Goal: Check status: Check status

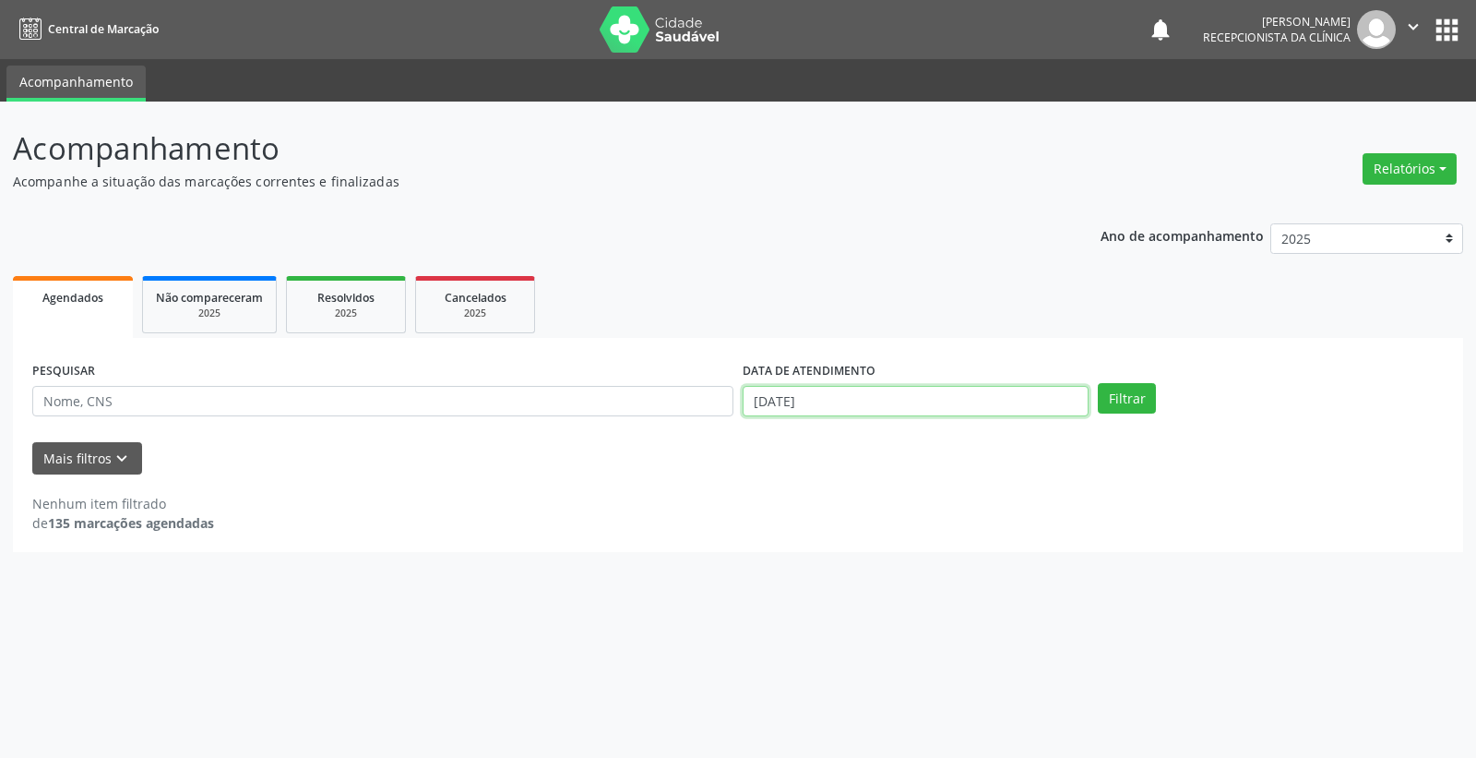
click at [952, 403] on input "[DATE]" at bounding box center [916, 401] width 346 height 31
click at [917, 568] on span "18" at bounding box center [918, 567] width 36 height 36
type input "[DATE]"
click at [917, 568] on span "18" at bounding box center [918, 567] width 36 height 36
click at [1136, 398] on button "Filtrar" at bounding box center [1127, 398] width 58 height 31
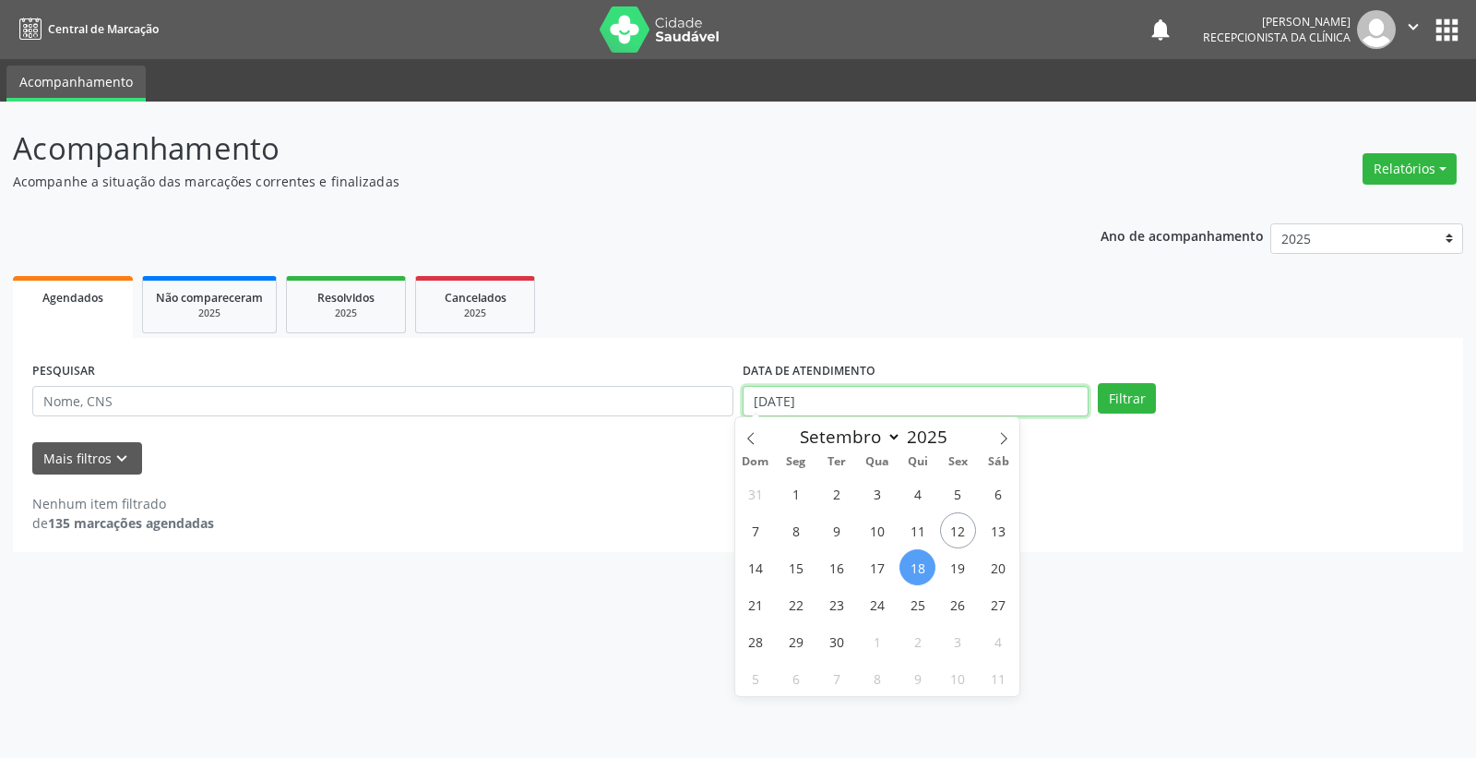
click at [878, 407] on input "[DATE]" at bounding box center [916, 401] width 346 height 31
click at [883, 570] on span "17" at bounding box center [877, 567] width 36 height 36
type input "17/09/2025"
click at [883, 570] on span "17" at bounding box center [877, 567] width 36 height 36
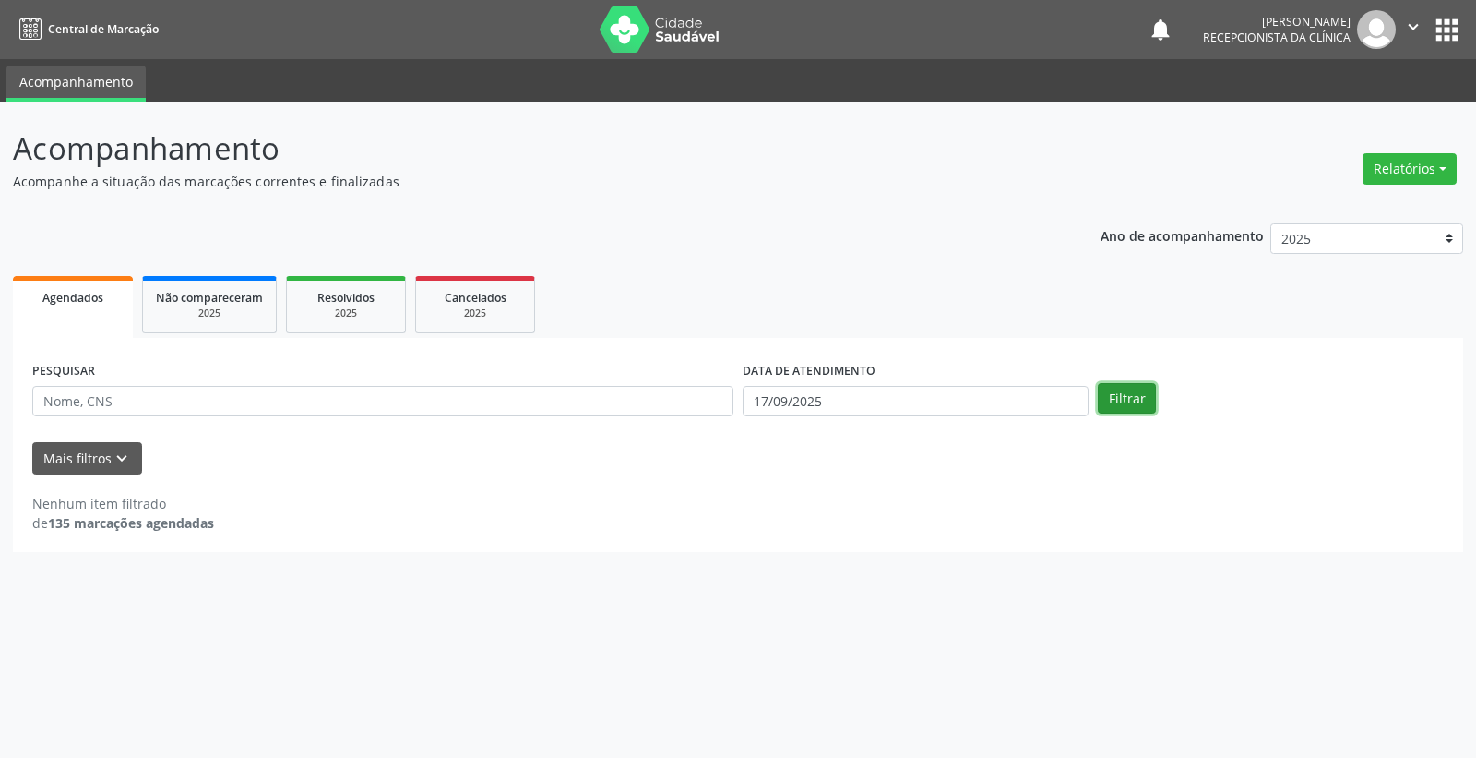
click at [1129, 401] on button "Filtrar" at bounding box center [1127, 398] width 58 height 31
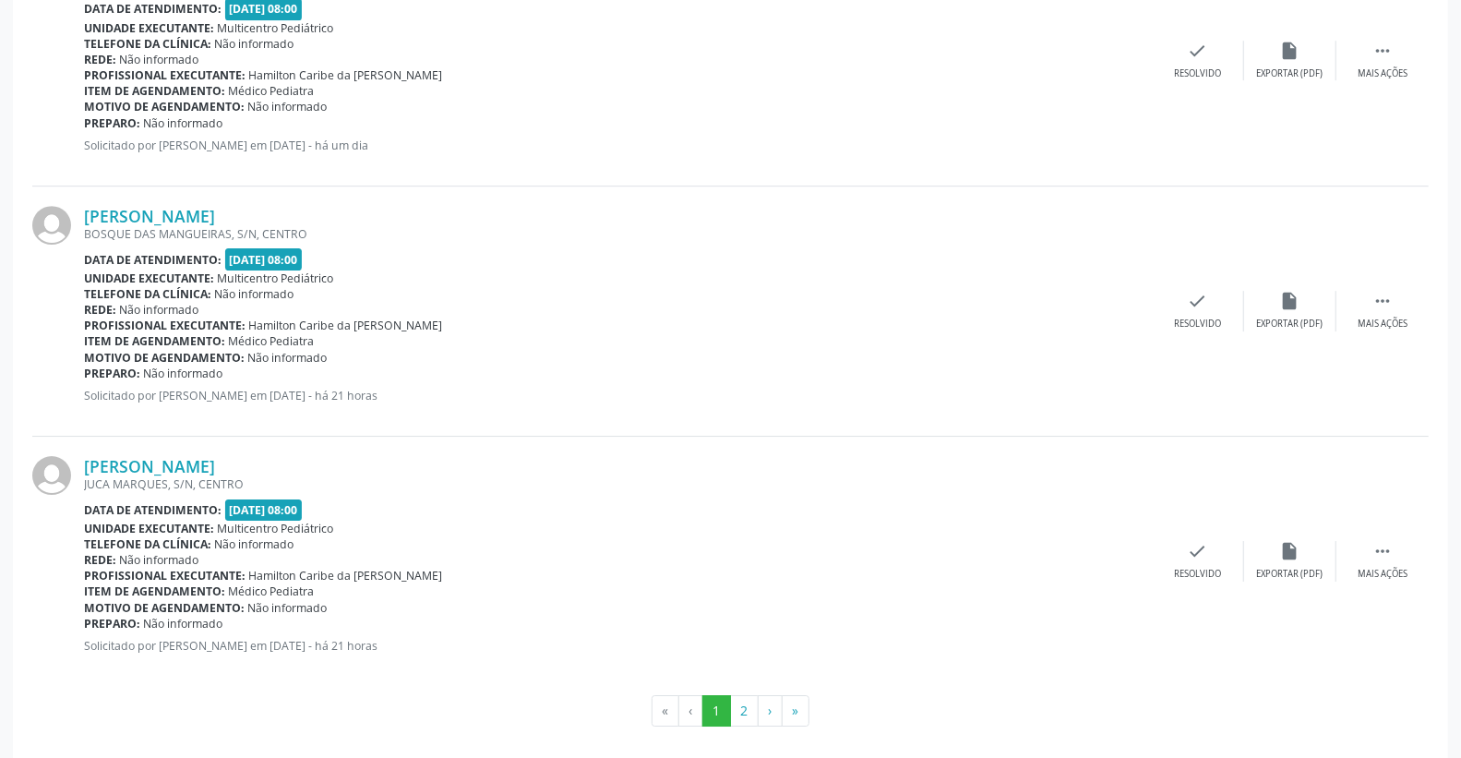
scroll to position [3626, 0]
